Goal: Navigation & Orientation: Find specific page/section

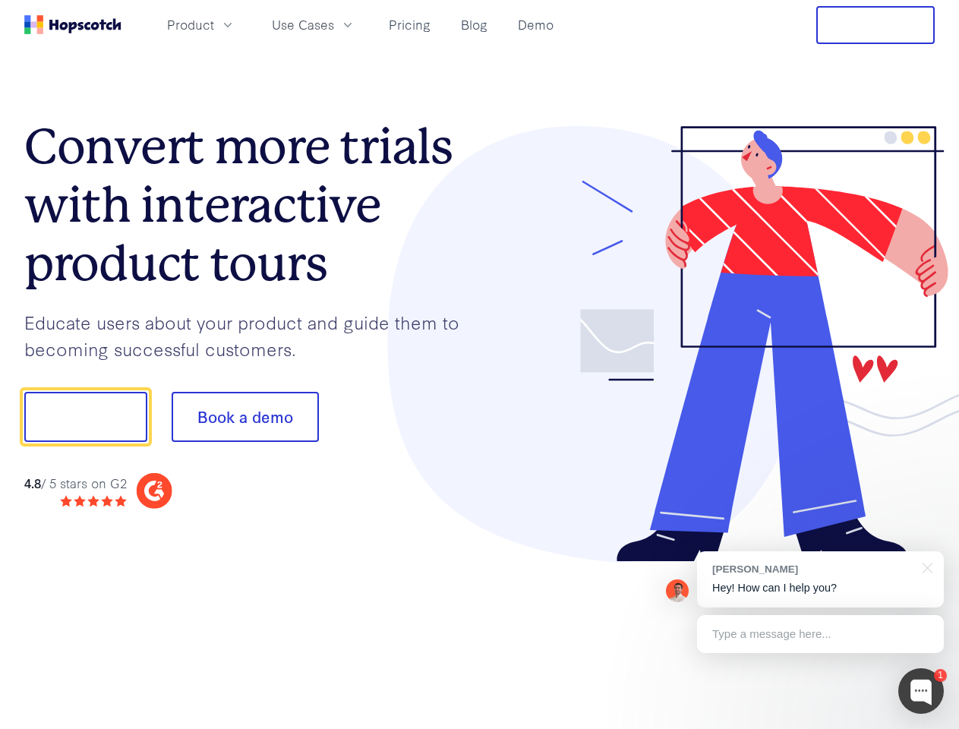
click at [480, 365] on div at bounding box center [708, 344] width 456 height 437
click at [214, 24] on span "Product" at bounding box center [190, 24] width 47 height 19
click at [334, 24] on span "Use Cases" at bounding box center [303, 24] width 62 height 19
click at [876, 25] on button "Free Trial" at bounding box center [875, 25] width 118 height 38
click at [85, 417] on button "Show me!" at bounding box center [85, 417] width 123 height 50
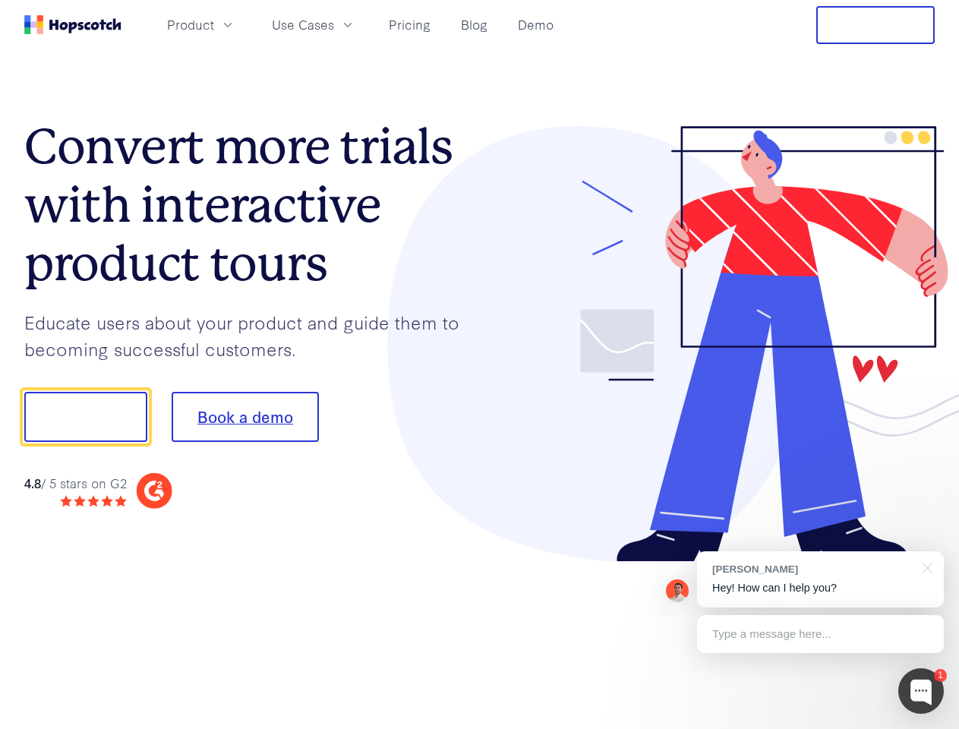
click at [245, 417] on button "Book a demo" at bounding box center [245, 417] width 147 height 50
click at [921, 691] on div at bounding box center [921, 691] width 46 height 46
click at [820, 579] on div "[PERSON_NAME] Hey! How can I help you?" at bounding box center [820, 579] width 247 height 56
click at [925, 566] on div at bounding box center [801, 516] width 285 height 303
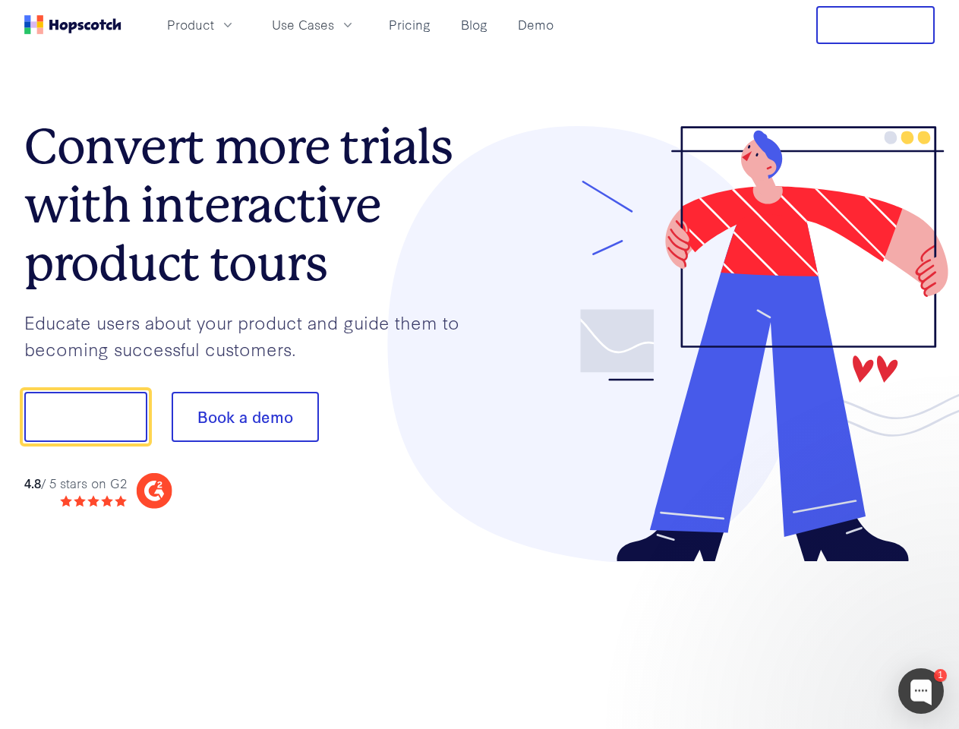
click at [820, 634] on div at bounding box center [801, 516] width 285 height 303
